Goal: Task Accomplishment & Management: Manage account settings

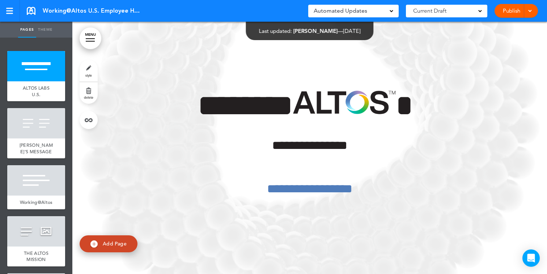
click at [89, 37] on link "MENU" at bounding box center [91, 39] width 22 height 22
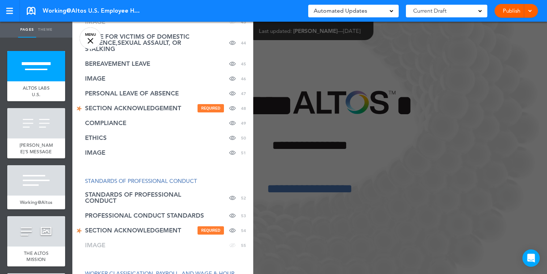
scroll to position [832, 0]
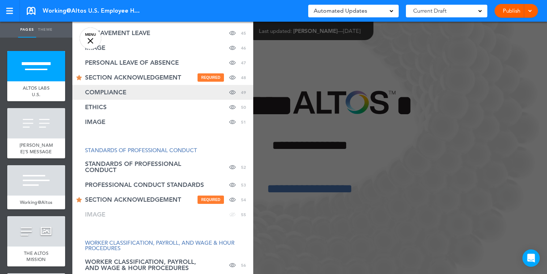
click at [121, 92] on span "COMPLIANCE" at bounding box center [105, 92] width 41 height 6
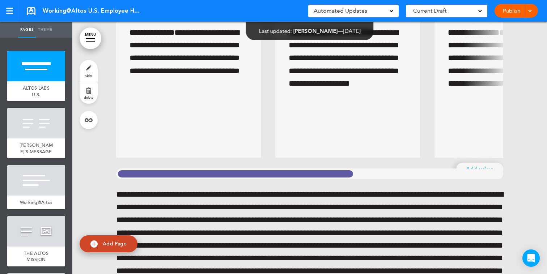
scroll to position [25112, 0]
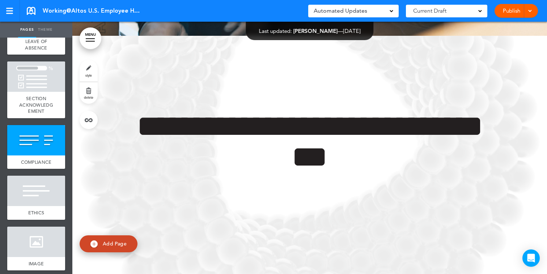
scroll to position [2884, 0]
click at [43, 155] on div at bounding box center [36, 140] width 58 height 30
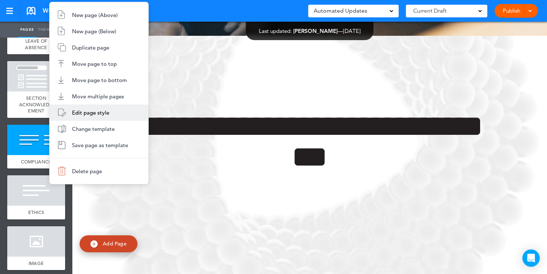
click at [108, 115] on span "Edit page style" at bounding box center [90, 112] width 37 height 7
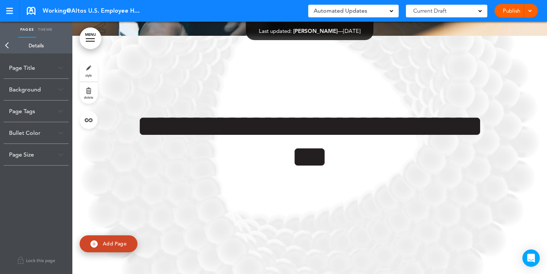
click at [39, 86] on div "Background" at bounding box center [36, 89] width 65 height 21
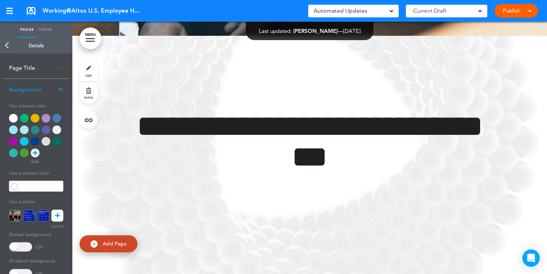
click at [55, 141] on div at bounding box center [56, 141] width 9 height 9
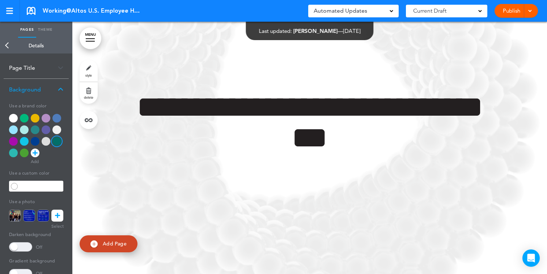
scroll to position [25130, 0]
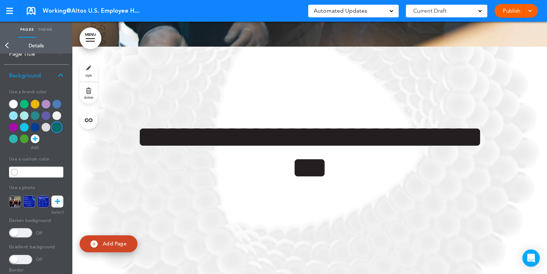
scroll to position [0, 0]
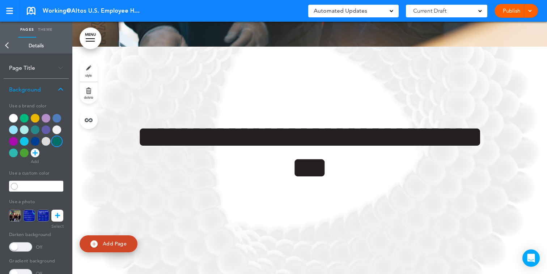
click at [7, 43] on link "Back" at bounding box center [7, 46] width 14 height 16
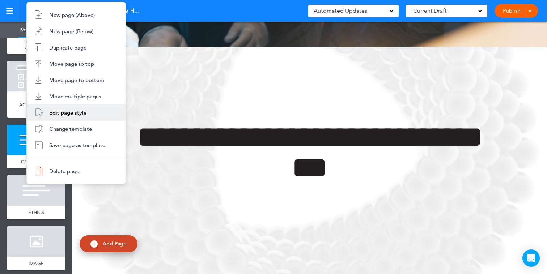
click at [78, 113] on span "Edit page style" at bounding box center [67, 112] width 37 height 7
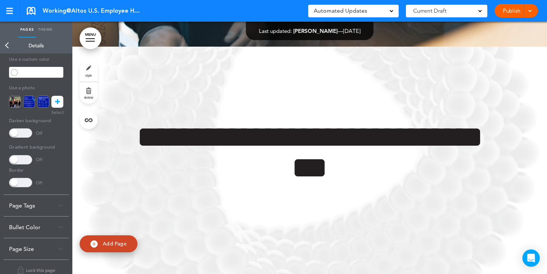
scroll to position [124, 0]
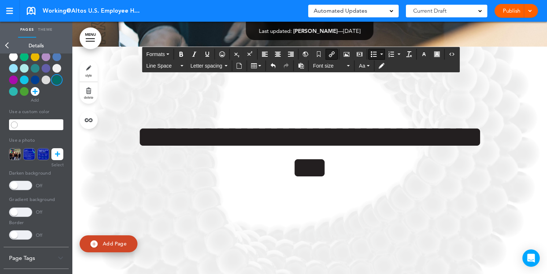
scroll to position [0, 0]
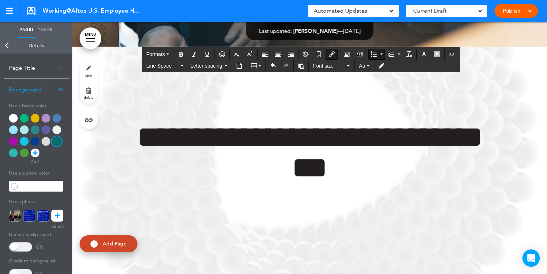
click at [8, 43] on link "Back" at bounding box center [7, 46] width 14 height 16
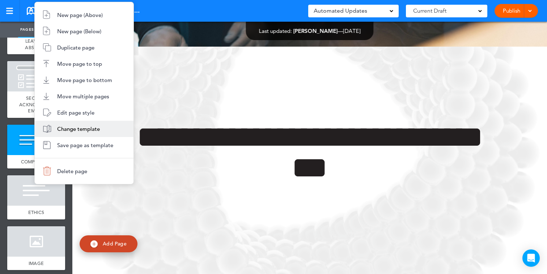
click at [80, 128] on span "Change template" at bounding box center [78, 129] width 43 height 7
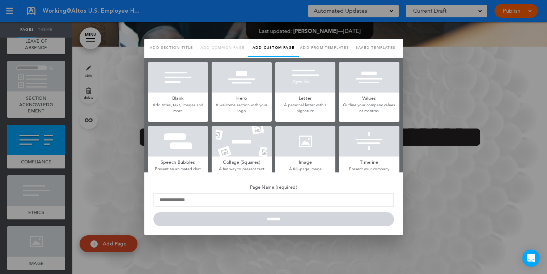
type input "**********"
click at [188, 103] on p "Add titles, text, images and more" at bounding box center [178, 107] width 60 height 11
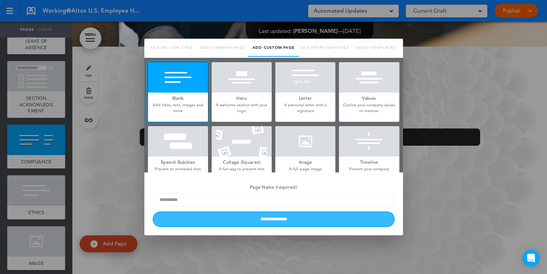
click at [213, 223] on input "**********" at bounding box center [273, 219] width 241 height 14
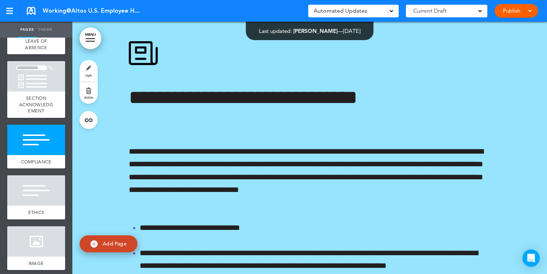
scroll to position [25333, 0]
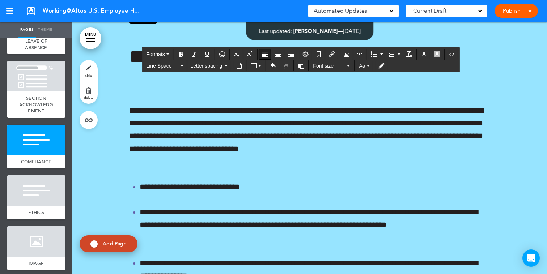
click at [507, 11] on div "Publish Publish Preview Draft" at bounding box center [516, 11] width 43 height 14
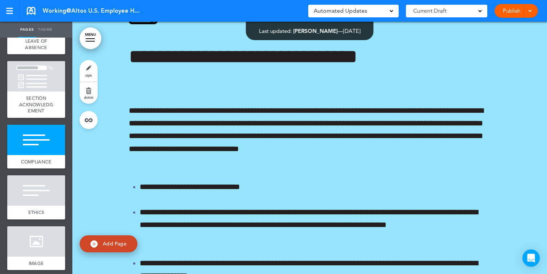
click at [532, 10] on span at bounding box center [530, 10] width 5 height 5
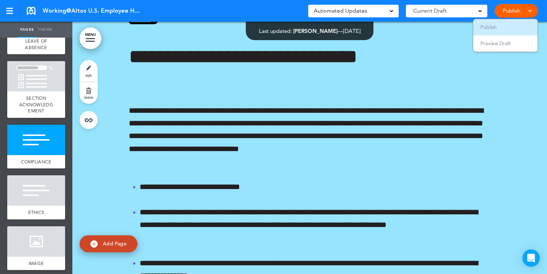
click at [495, 27] on span "Publish" at bounding box center [489, 27] width 16 height 7
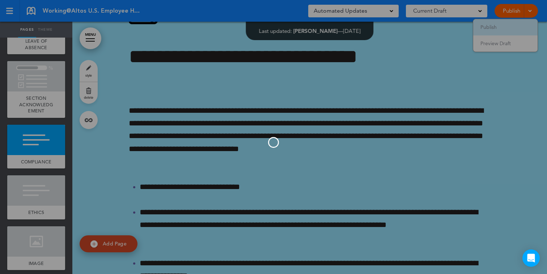
scroll to position [0, 0]
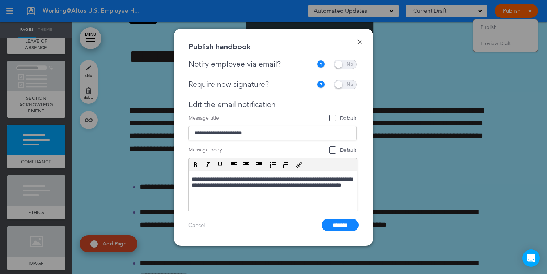
click at [348, 64] on span at bounding box center [345, 64] width 23 height 9
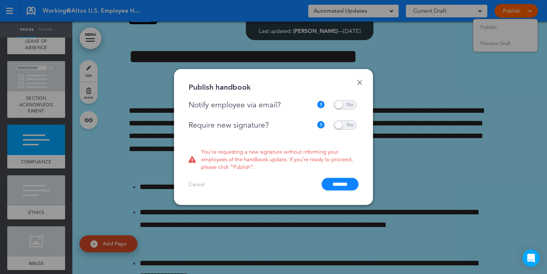
click at [348, 124] on span at bounding box center [345, 125] width 23 height 9
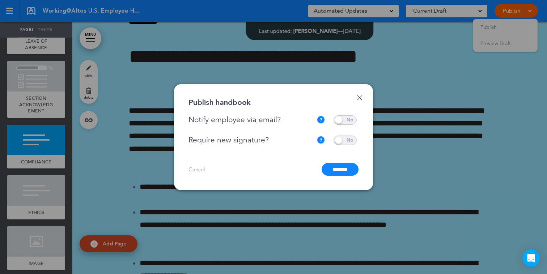
click at [330, 171] on input "*******" at bounding box center [340, 169] width 37 height 13
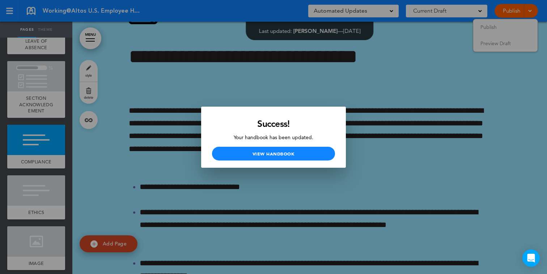
click at [366, 113] on div at bounding box center [273, 137] width 547 height 274
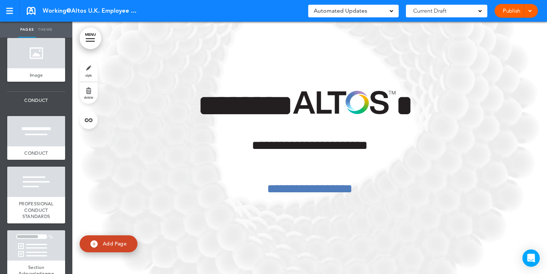
scroll to position [1906, 0]
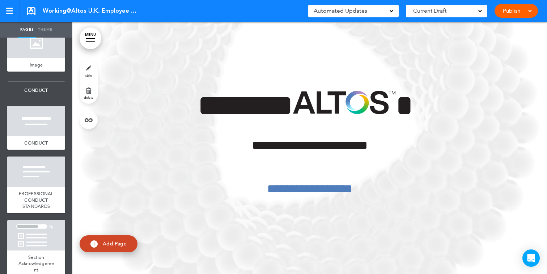
click at [32, 111] on div at bounding box center [36, 121] width 58 height 30
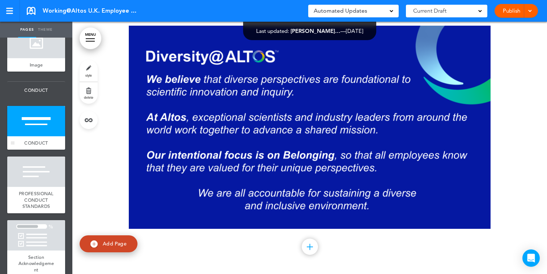
scroll to position [18088, 0]
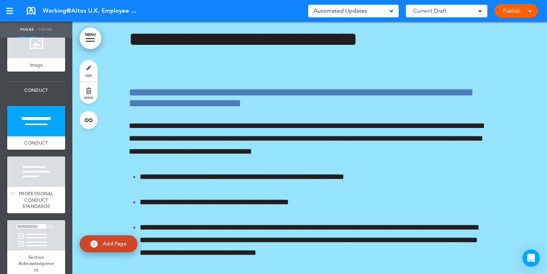
click at [29, 172] on div at bounding box center [36, 172] width 58 height 30
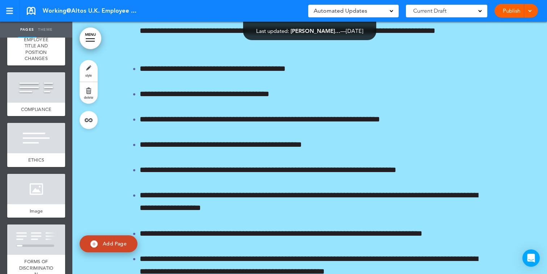
scroll to position [1213, 0]
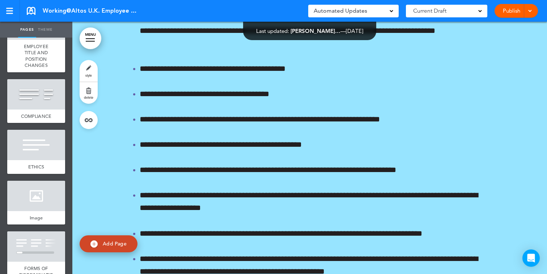
click at [47, 113] on span "COMPLIANCE" at bounding box center [36, 116] width 31 height 6
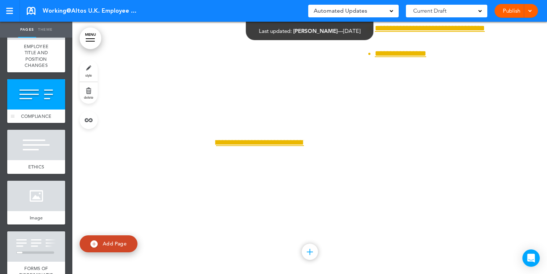
scroll to position [1222, 0]
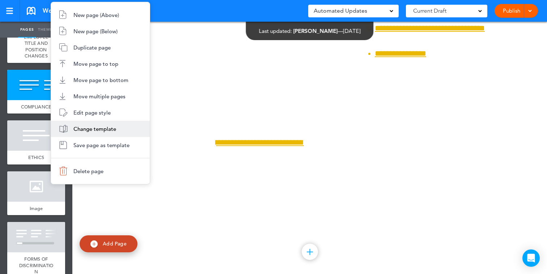
click at [81, 131] on span "Change template" at bounding box center [94, 129] width 43 height 7
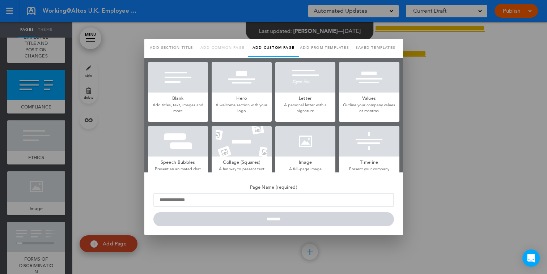
type input "**********"
click at [182, 110] on p "Add titles, text, images and more" at bounding box center [178, 107] width 60 height 11
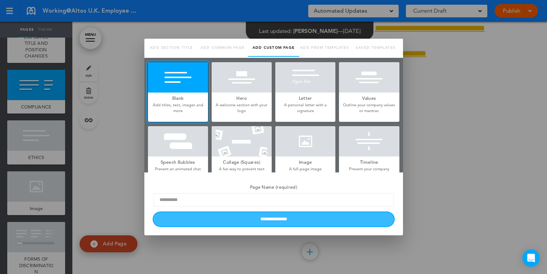
click at [198, 223] on input "**********" at bounding box center [273, 219] width 241 height 14
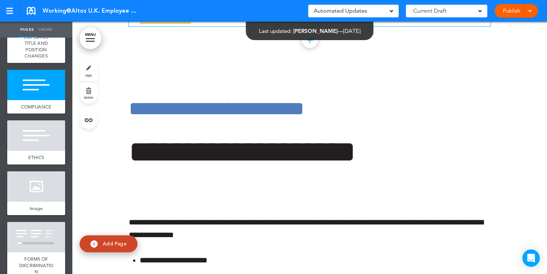
scroll to position [7444, 0]
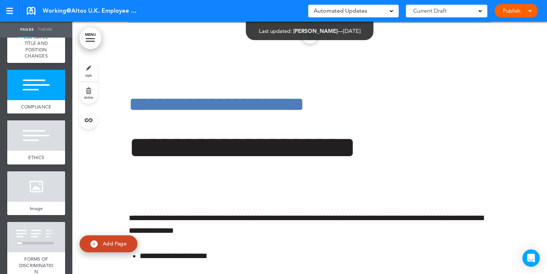
click at [226, 22] on li "**********" at bounding box center [315, 15] width 351 height 13
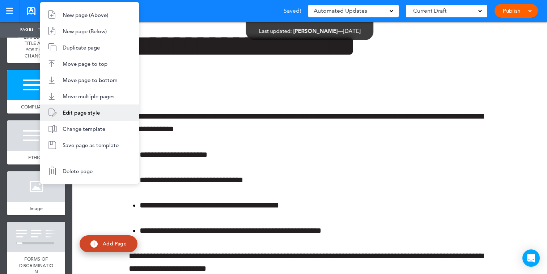
click at [67, 112] on span "Edit page style" at bounding box center [81, 112] width 37 height 7
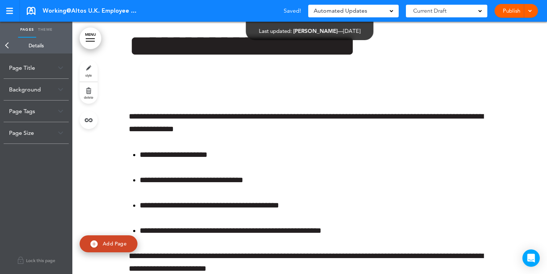
click at [58, 91] on img at bounding box center [60, 90] width 5 height 4
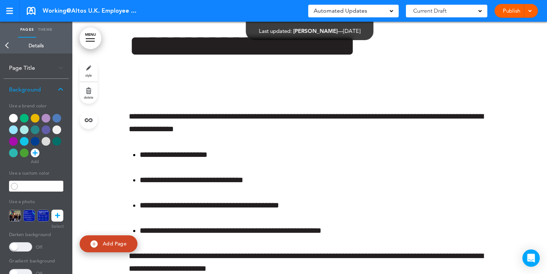
click at [58, 140] on div at bounding box center [56, 141] width 9 height 9
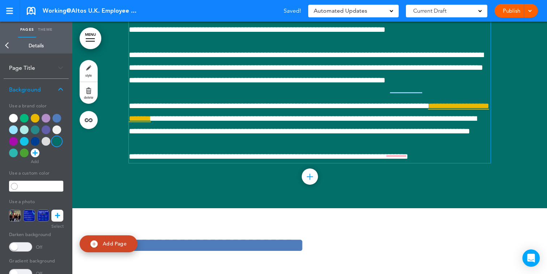
scroll to position [7204, 0]
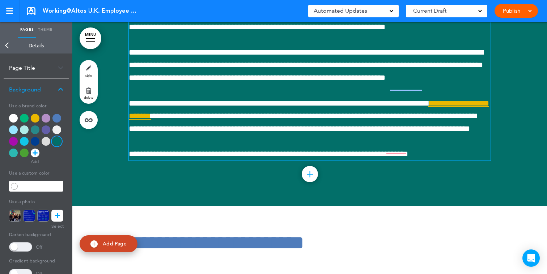
click at [531, 11] on span at bounding box center [530, 10] width 5 height 5
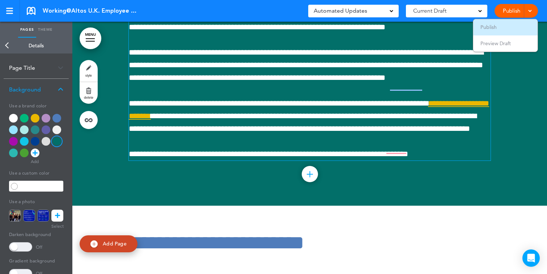
click at [504, 28] on li "Publish" at bounding box center [505, 27] width 64 height 16
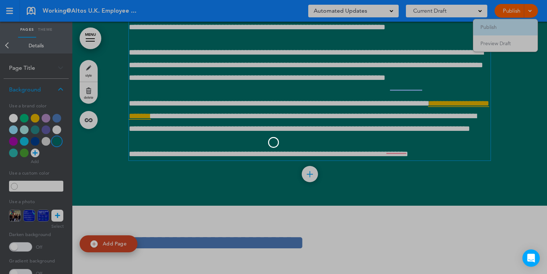
scroll to position [0, 0]
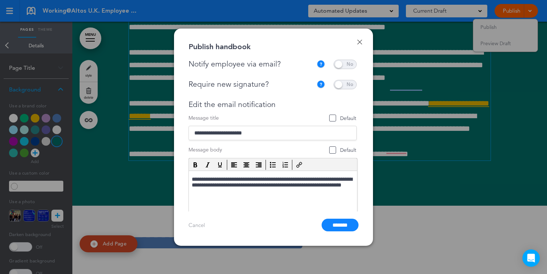
click at [347, 62] on span at bounding box center [345, 64] width 23 height 9
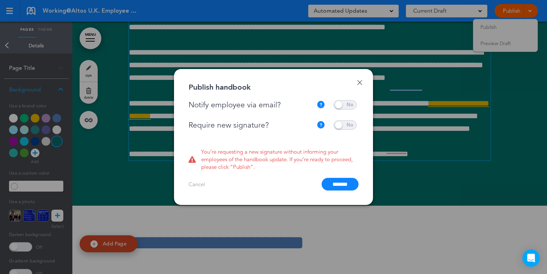
click at [346, 124] on span at bounding box center [345, 125] width 23 height 9
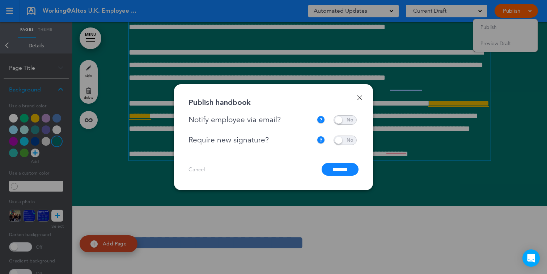
click at [332, 168] on input "*******" at bounding box center [340, 169] width 37 height 13
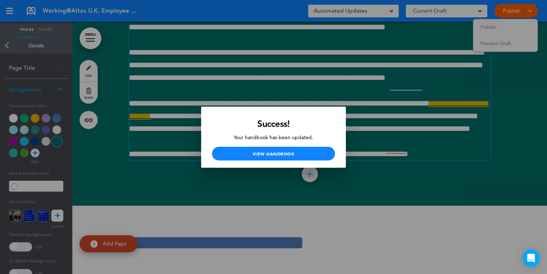
click at [103, 191] on div at bounding box center [273, 137] width 547 height 274
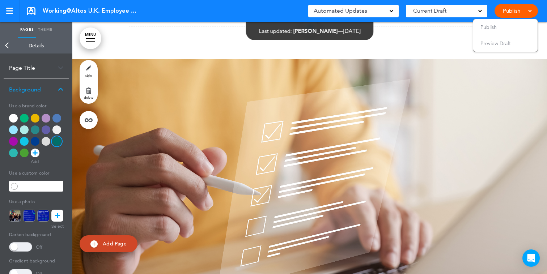
scroll to position [7802, 0]
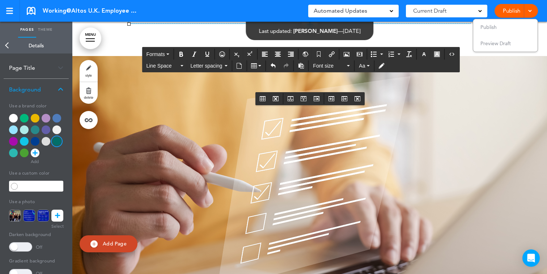
drag, startPoint x: 339, startPoint y: 151, endPoint x: 314, endPoint y: 151, distance: 24.6
click at [508, 27] on ul "Publish Preview Draft" at bounding box center [505, 35] width 65 height 33
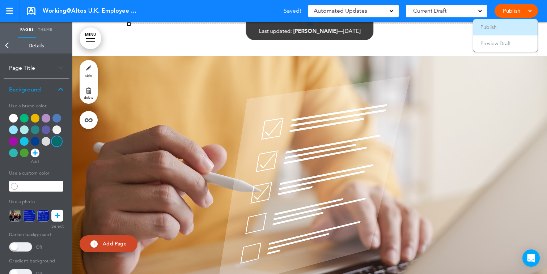
click at [503, 30] on ul "Publish Preview Draft" at bounding box center [505, 35] width 65 height 33
click at [511, 28] on li "Publish" at bounding box center [505, 27] width 64 height 16
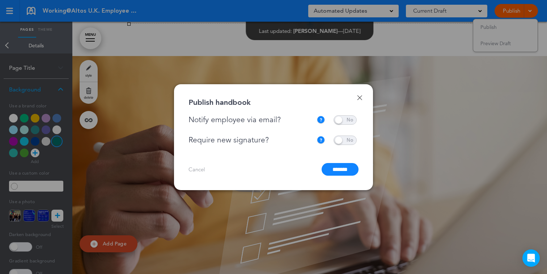
click at [332, 170] on input "*******" at bounding box center [340, 169] width 37 height 13
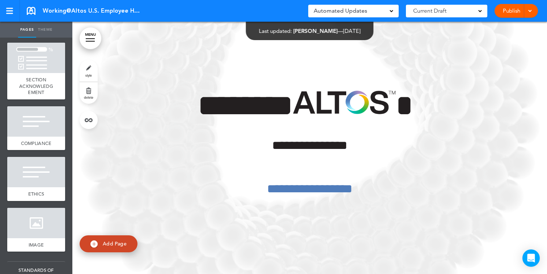
scroll to position [2904, 0]
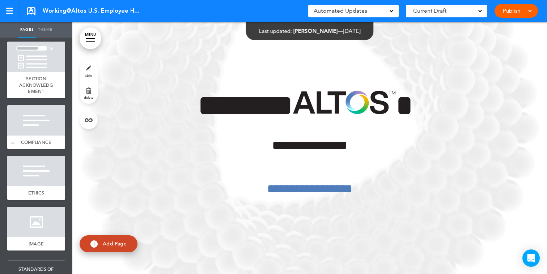
click at [42, 136] on div at bounding box center [36, 120] width 58 height 30
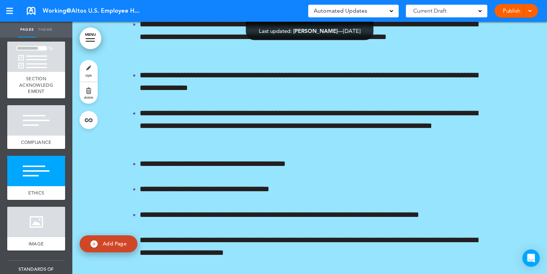
scroll to position [25523, 0]
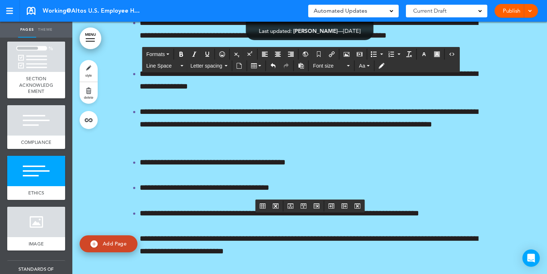
click at [180, 54] on icon "Bold" at bounding box center [181, 54] width 6 height 6
click at [528, 12] on span at bounding box center [530, 10] width 5 height 5
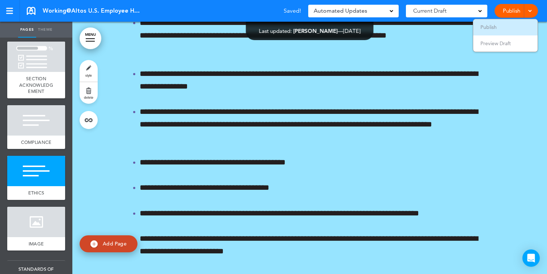
click at [503, 27] on ul "Publish Preview Draft" at bounding box center [505, 35] width 65 height 33
click at [492, 29] on span "Publish" at bounding box center [489, 27] width 16 height 7
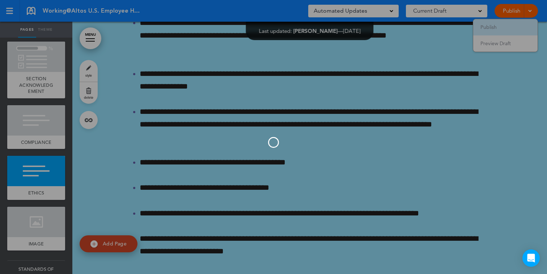
scroll to position [0, 0]
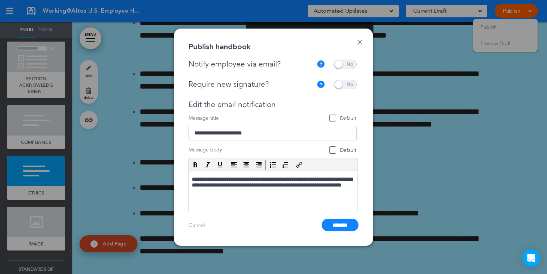
click at [346, 66] on span at bounding box center [345, 64] width 23 height 9
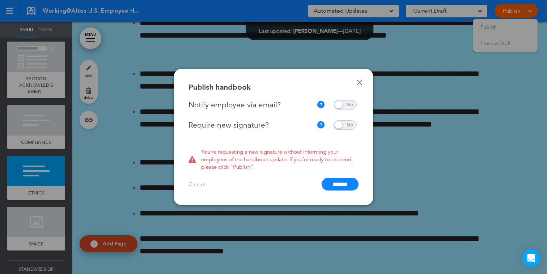
click at [347, 124] on span at bounding box center [345, 125] width 23 height 9
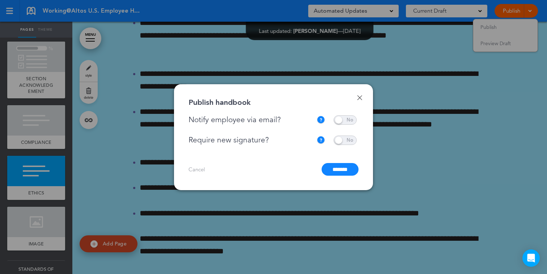
click at [334, 170] on input "*******" at bounding box center [340, 169] width 37 height 13
